Goal: Task Accomplishment & Management: Use online tool/utility

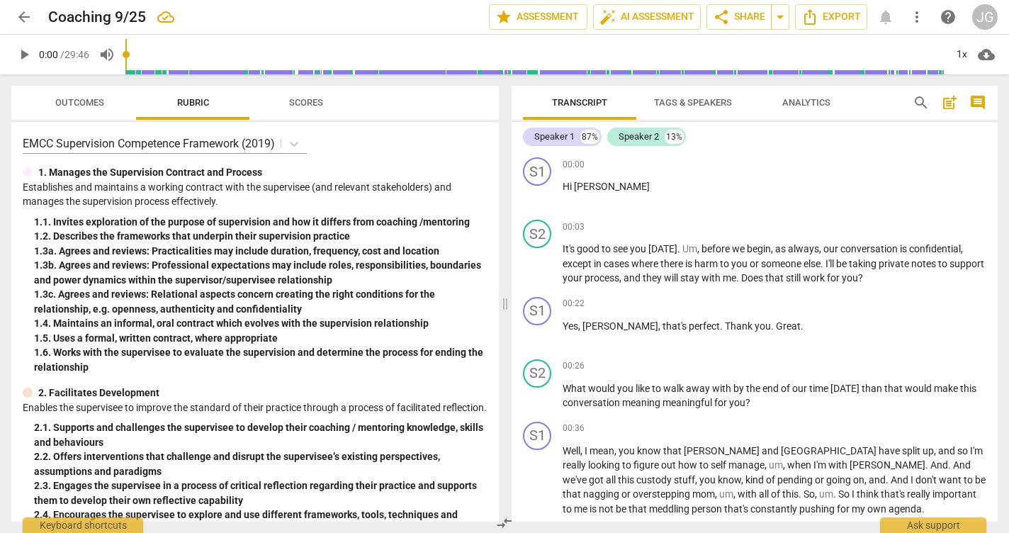
click at [687, 100] on span "Tags & Speakers" at bounding box center [693, 102] width 78 height 11
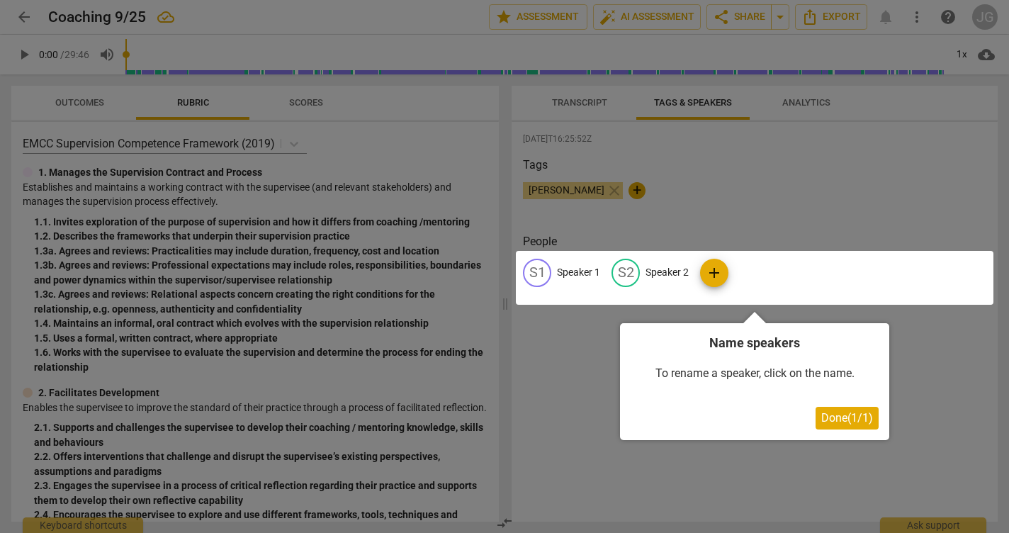
click at [540, 267] on div at bounding box center [755, 278] width 478 height 54
click at [590, 263] on div at bounding box center [755, 278] width 478 height 54
click at [578, 270] on div at bounding box center [755, 278] width 478 height 54
click at [567, 268] on div at bounding box center [755, 278] width 478 height 54
click at [564, 189] on div at bounding box center [504, 266] width 1009 height 533
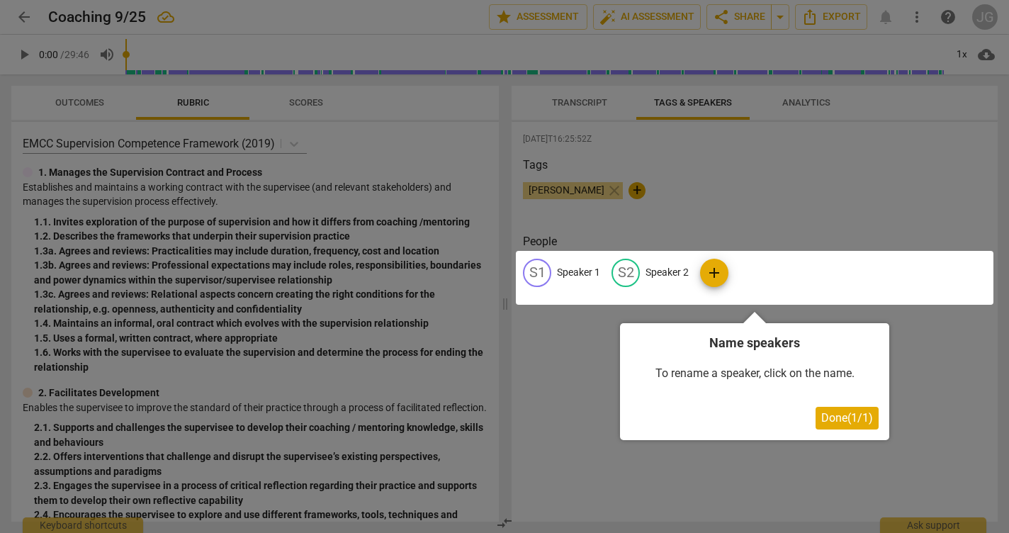
click at [824, 418] on span "Done ( 1 / 1 )" at bounding box center [848, 417] width 52 height 13
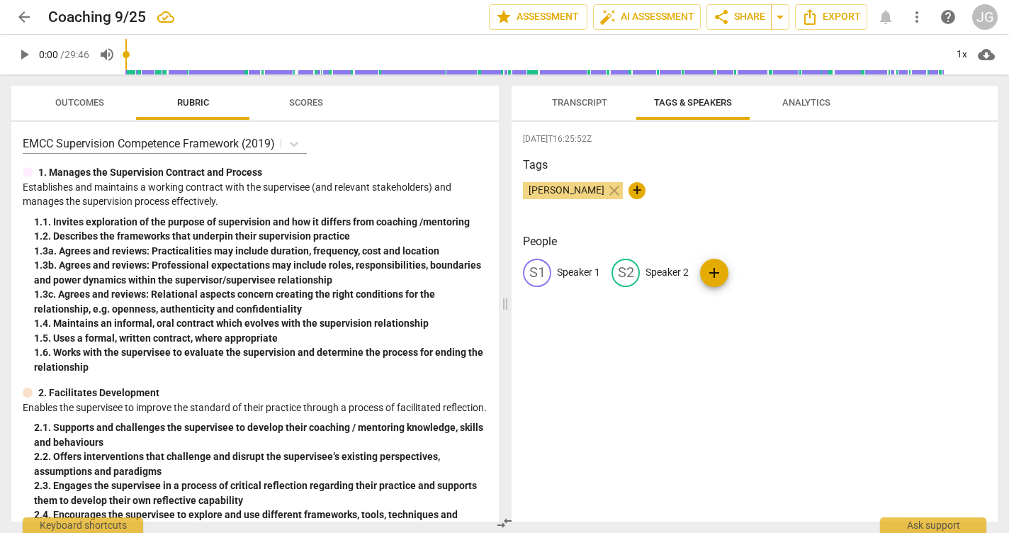
click at [538, 267] on div "S1" at bounding box center [537, 273] width 28 height 28
click at [620, 274] on input "Speaker 1" at bounding box center [613, 273] width 113 height 23
type input "S"
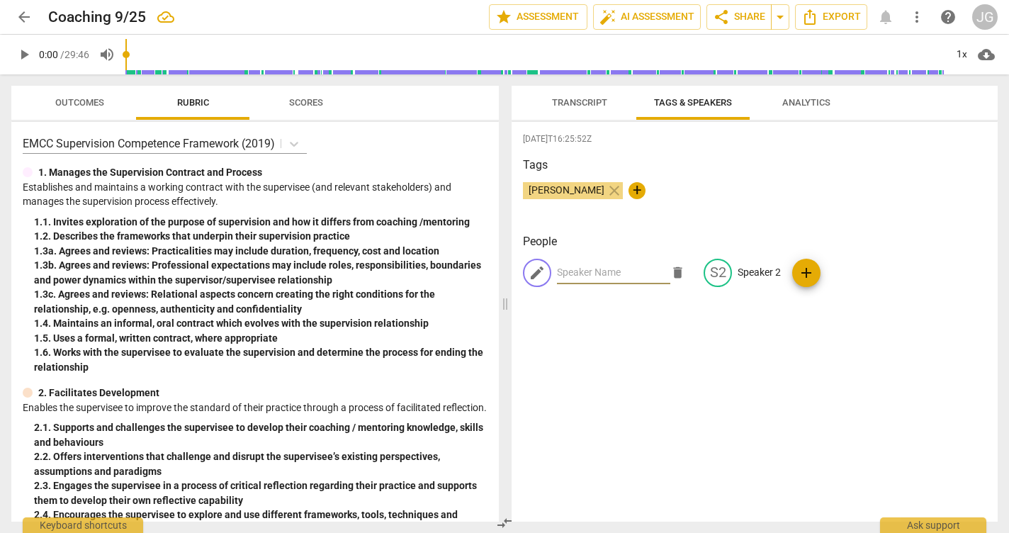
click at [574, 104] on span "Transcript" at bounding box center [579, 102] width 55 height 11
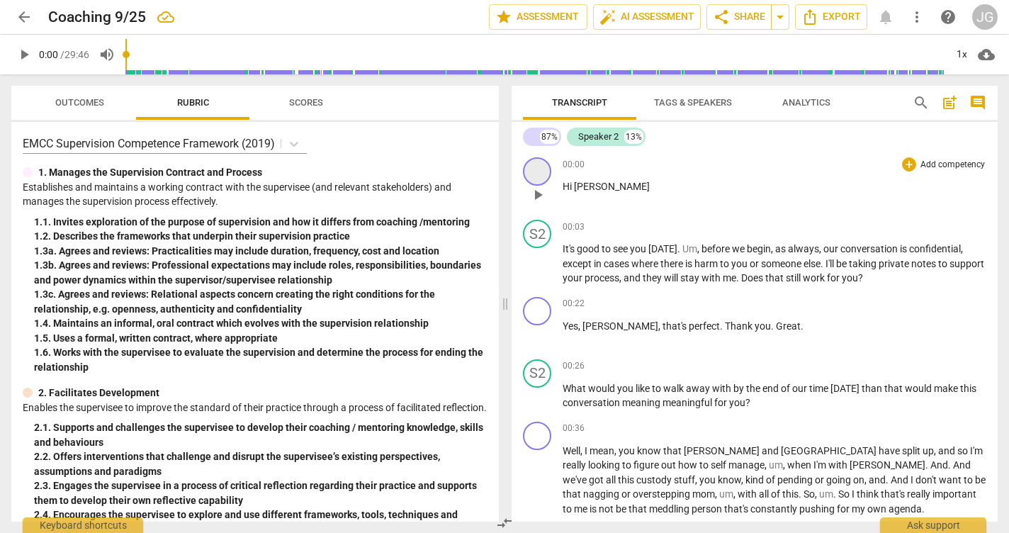
click at [537, 172] on div at bounding box center [537, 171] width 28 height 28
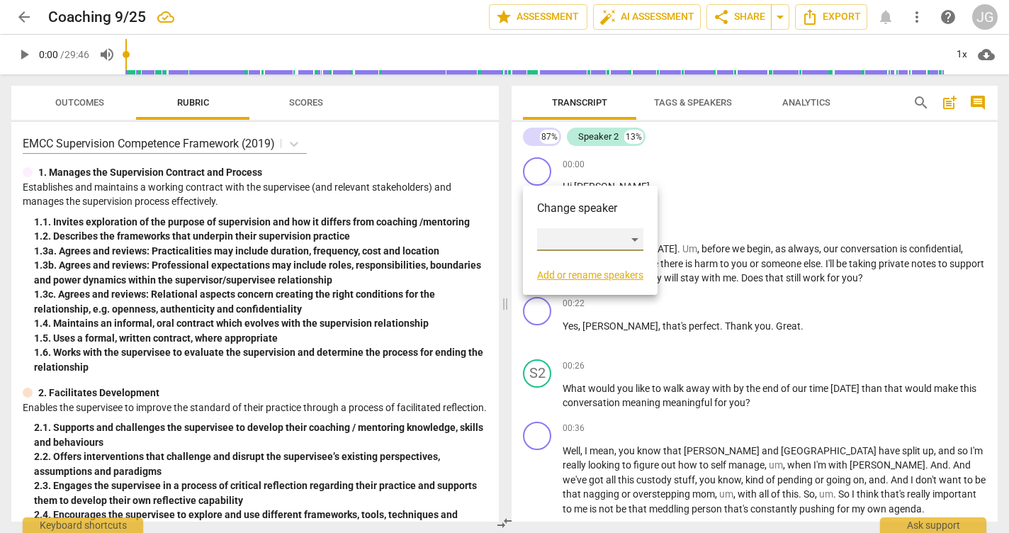
click at [550, 237] on div "​" at bounding box center [590, 239] width 106 height 23
click at [565, 262] on li "Speaker 2" at bounding box center [591, 261] width 108 height 27
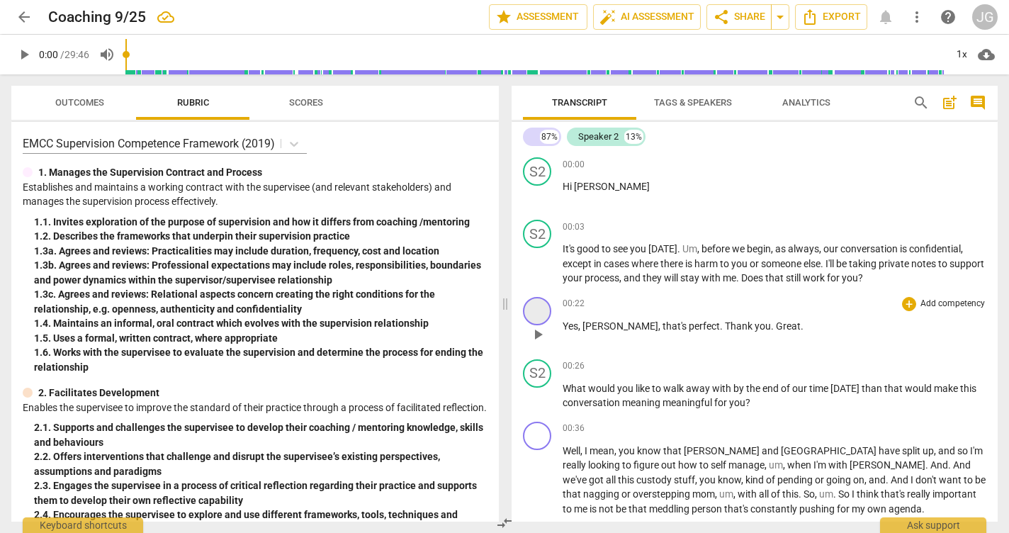
click at [539, 308] on div at bounding box center [537, 311] width 28 height 28
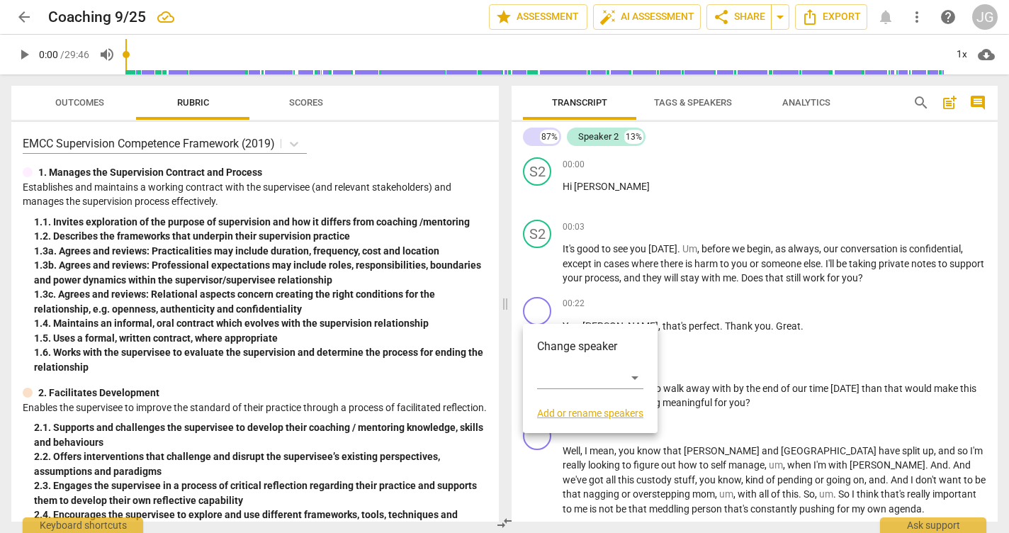
click at [799, 306] on div at bounding box center [504, 266] width 1009 height 533
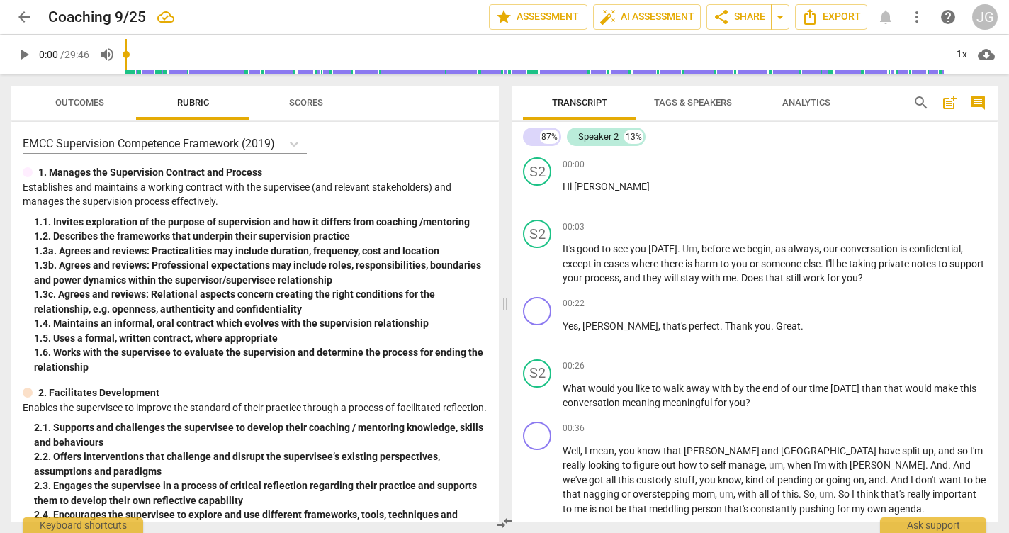
click at [695, 102] on span "Tags & Speakers" at bounding box center [693, 102] width 78 height 11
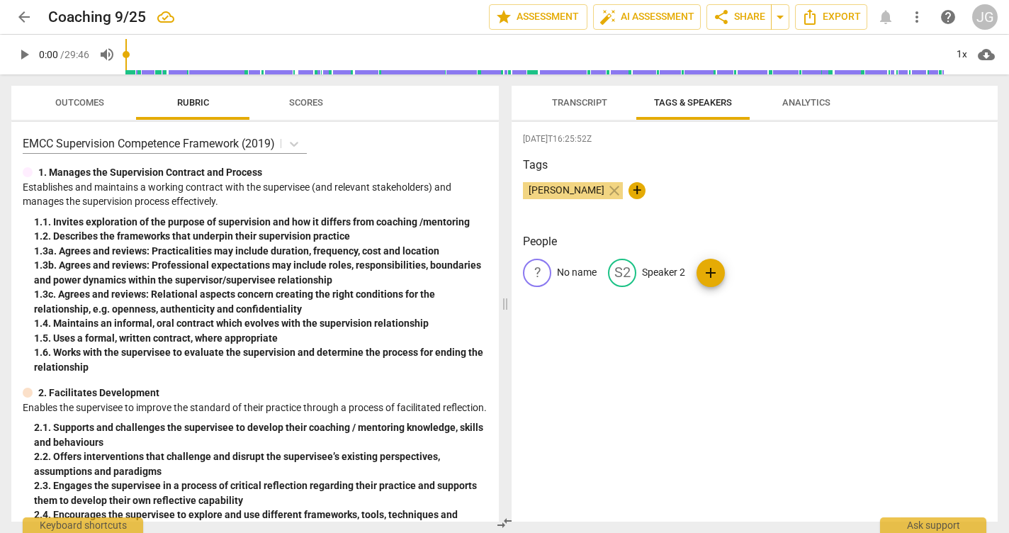
click at [537, 269] on div "?" at bounding box center [537, 273] width 28 height 28
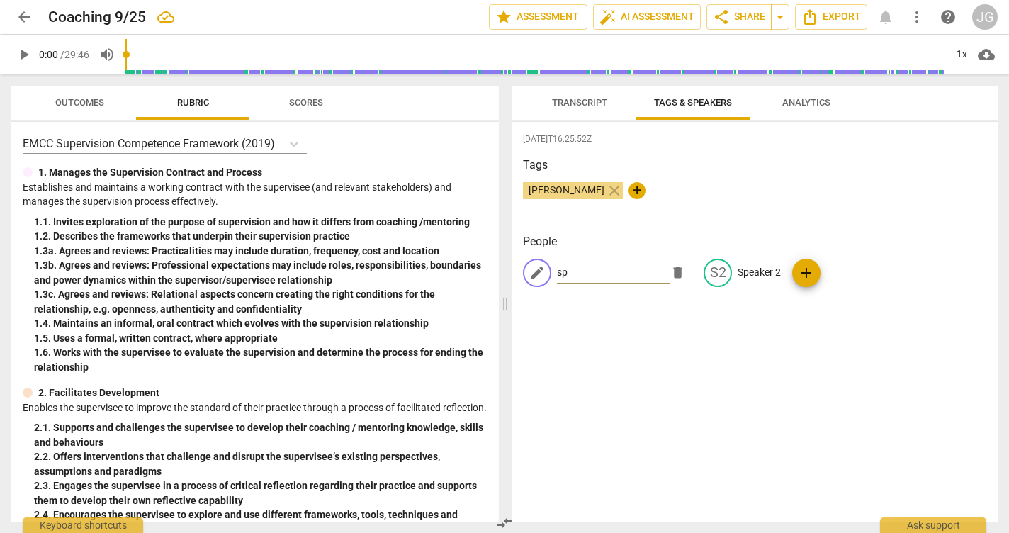
type input "s"
type input "Speaker 1"
click at [705, 379] on div "[DATE]T16:25:52Z Tags [PERSON_NAME] close + People edit Speaker 1 delete S2 Spe…" at bounding box center [755, 322] width 486 height 400
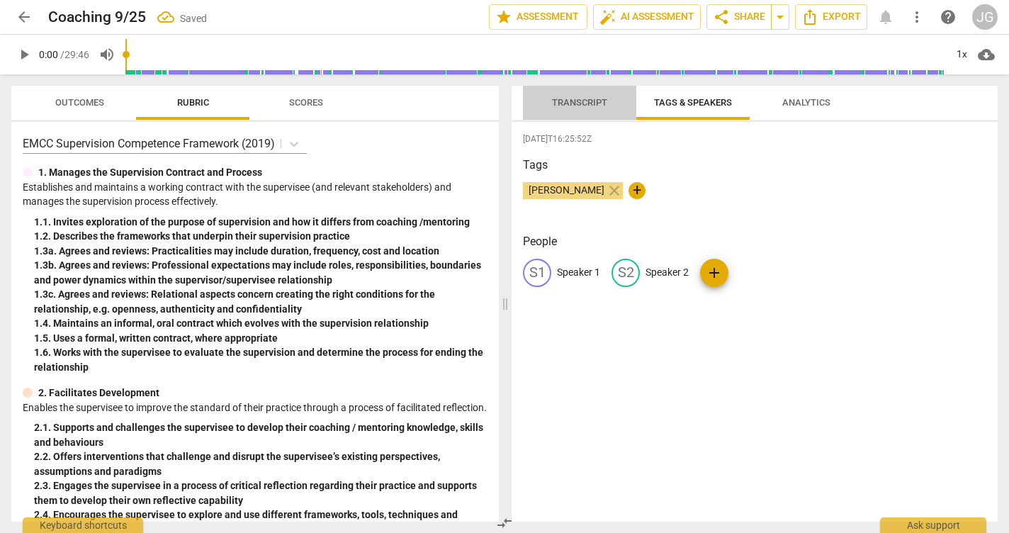
click at [581, 98] on span "Transcript" at bounding box center [579, 102] width 55 height 11
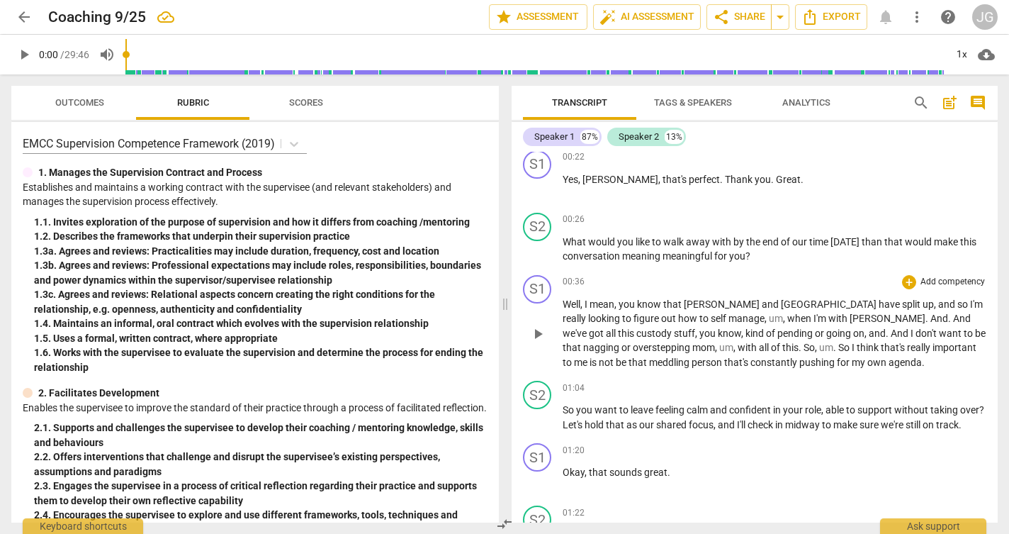
scroll to position [152, 0]
